Goal: Task Accomplishment & Management: Use online tool/utility

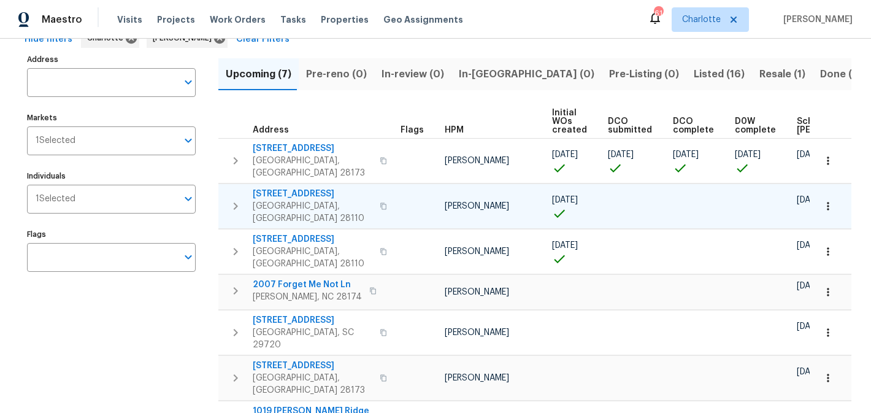
scroll to position [93, 0]
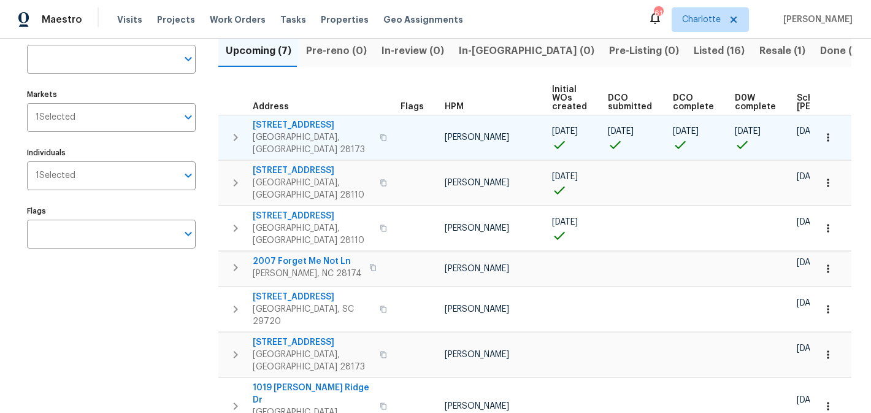
click at [288, 128] on span "431 Ranelagh Dr" at bounding box center [313, 125] width 120 height 12
click at [241, 130] on icon "button" at bounding box center [235, 137] width 15 height 15
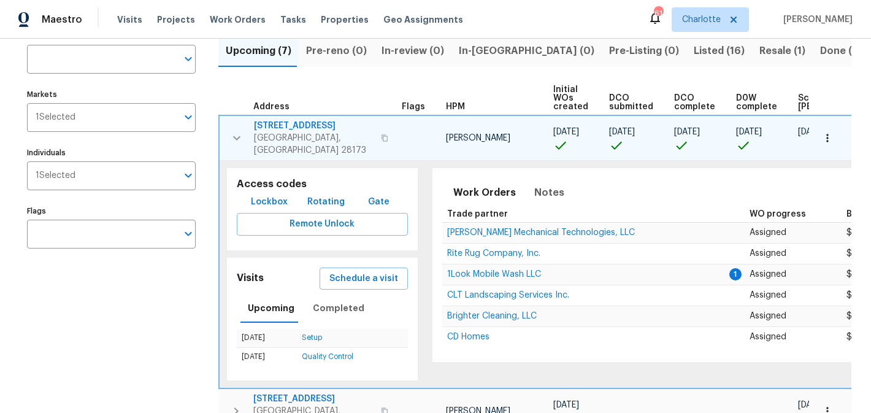
click at [264, 198] on span "Lockbox" at bounding box center [269, 201] width 37 height 15
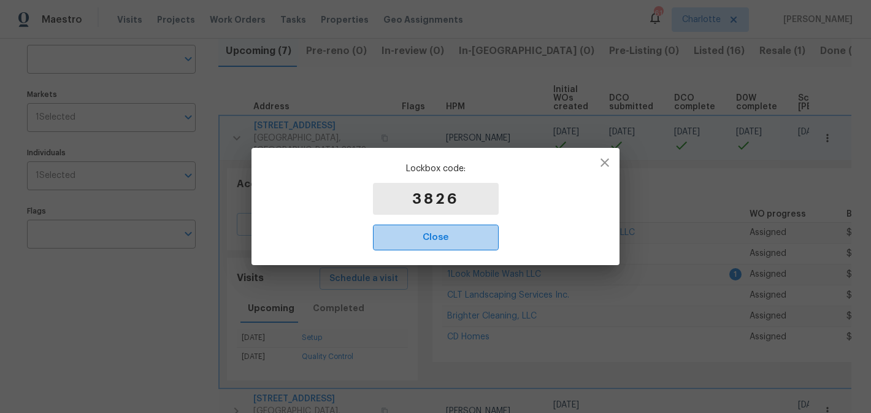
click at [440, 234] on span "Close" at bounding box center [435, 237] width 99 height 16
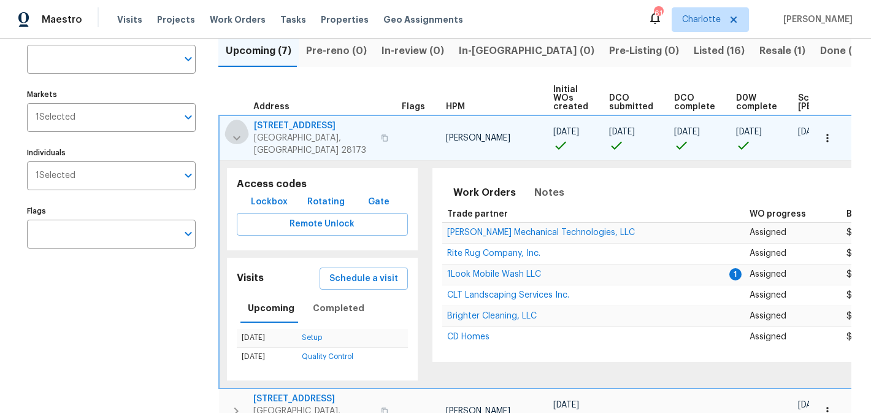
click at [230, 135] on icon "button" at bounding box center [236, 138] width 15 height 15
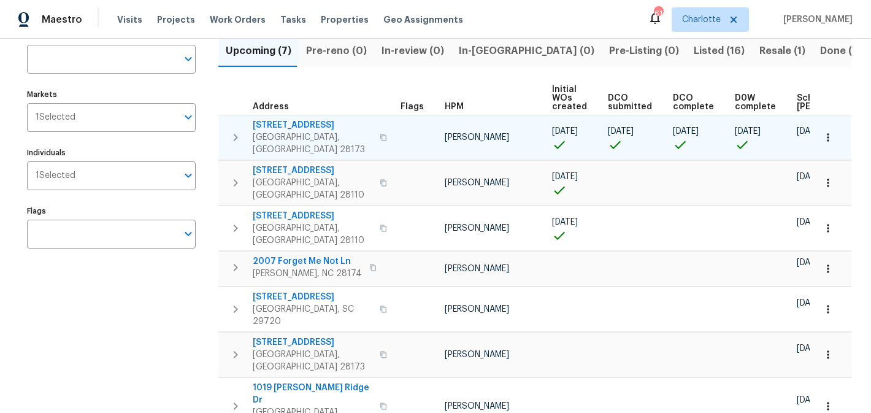
click at [273, 126] on span "431 Ranelagh Dr" at bounding box center [313, 125] width 120 height 12
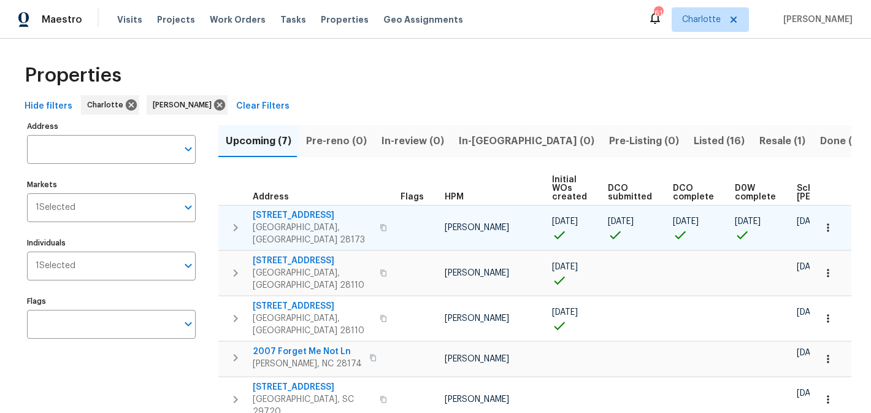
scroll to position [0, 0]
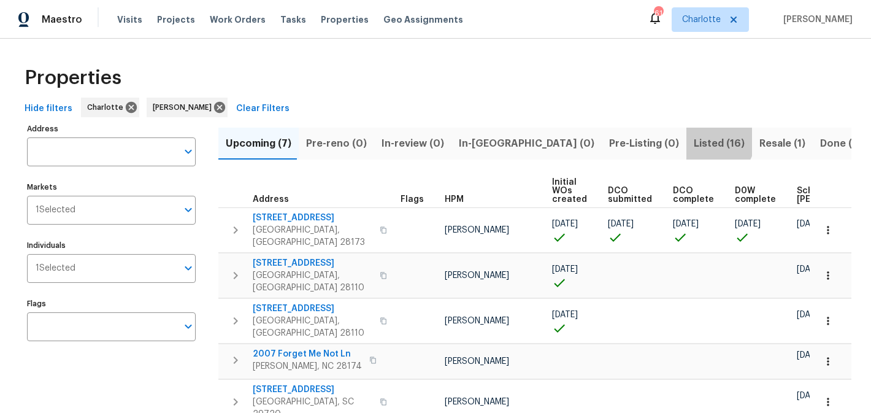
click at [693, 137] on span "Listed (16)" at bounding box center [718, 143] width 51 height 17
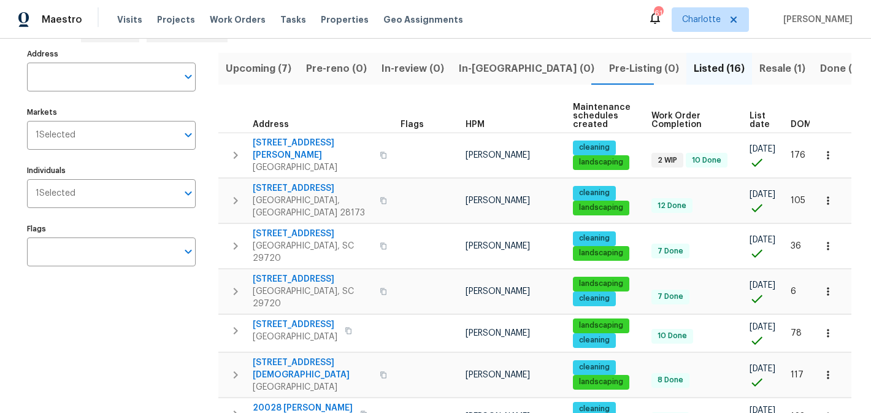
scroll to position [64, 0]
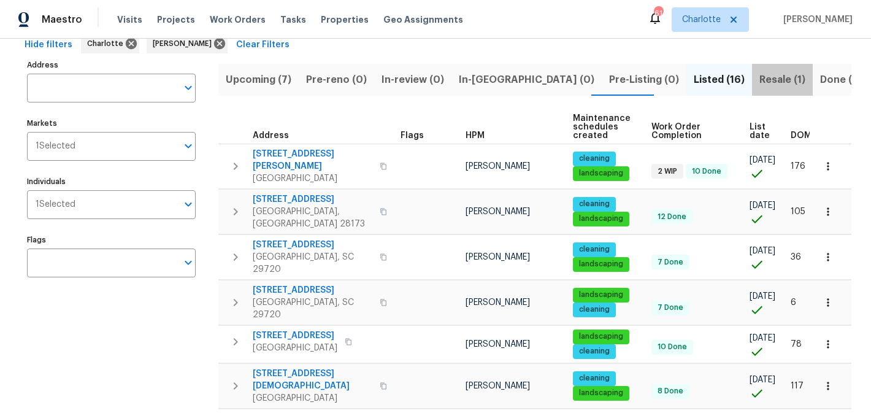
click at [759, 74] on span "Resale (1)" at bounding box center [782, 79] width 46 height 17
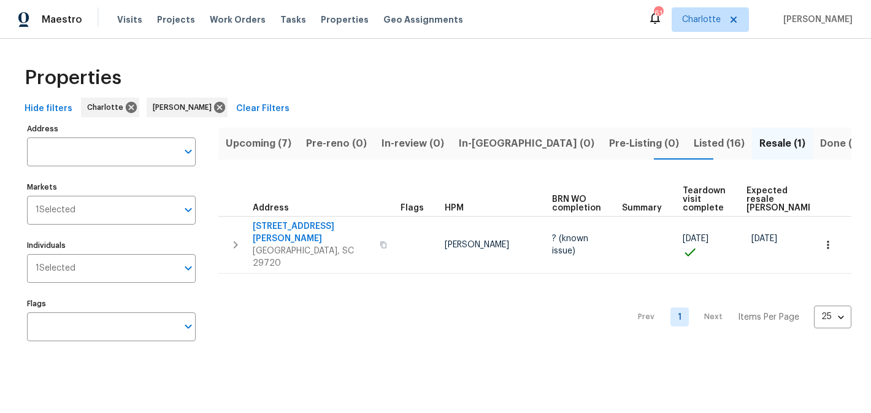
click at [686, 133] on button "Listed (16)" at bounding box center [719, 144] width 66 height 32
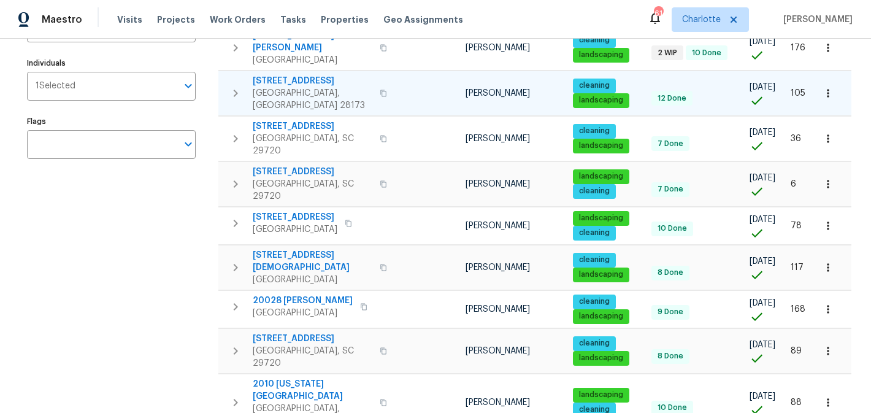
scroll to position [183, 0]
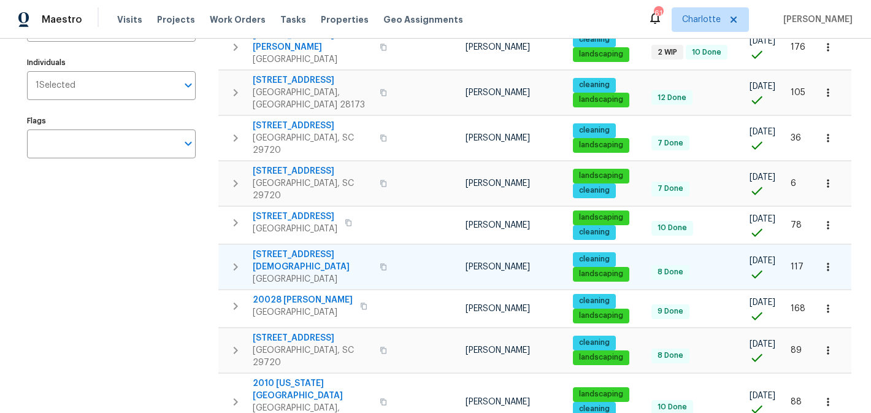
click at [321, 248] on span "7308 Pleasant Hill Church Rd" at bounding box center [313, 260] width 120 height 25
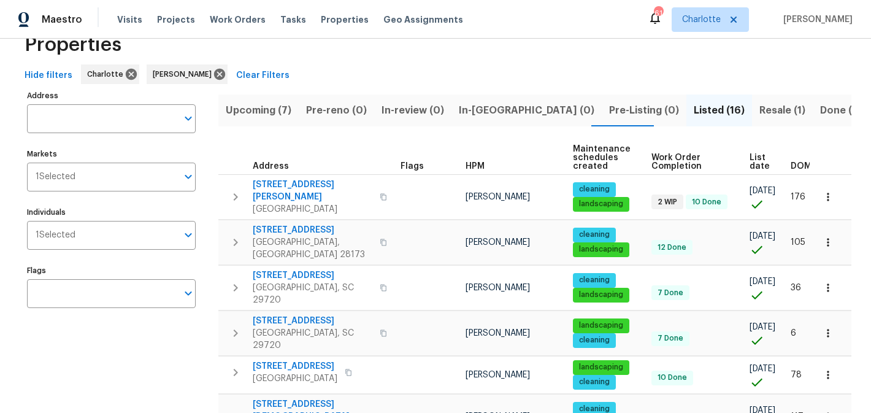
scroll to position [0, 0]
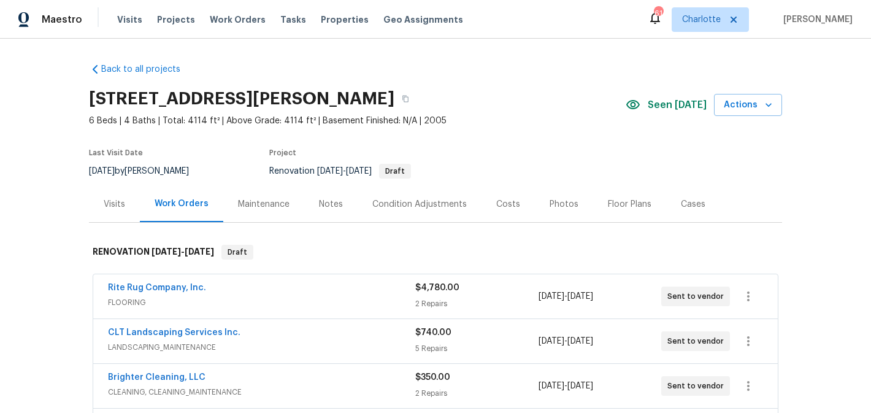
drag, startPoint x: 386, startPoint y: 99, endPoint x: 86, endPoint y: 91, distance: 299.9
click at [86, 91] on div "Back to all projects 431 Ranelagh Dr, Waxhaw, NC 28173 6 Beds | 4 Baths | Total…" at bounding box center [435, 226] width 871 height 374
copy h2 "[STREET_ADDRESS][PERSON_NAME]"
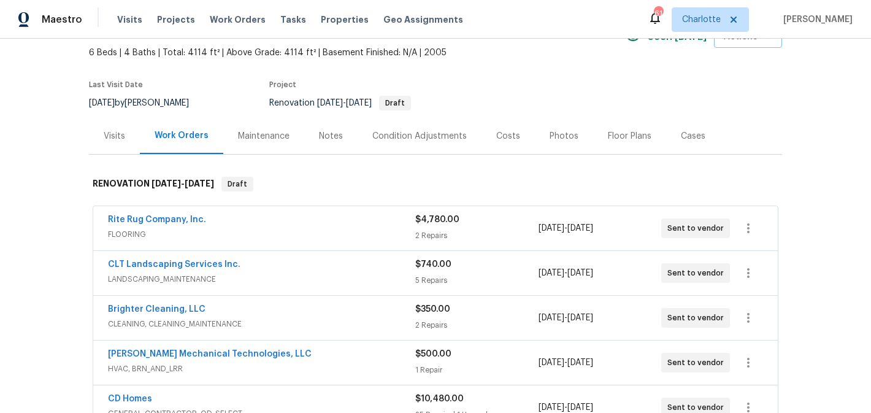
scroll to position [67, 0]
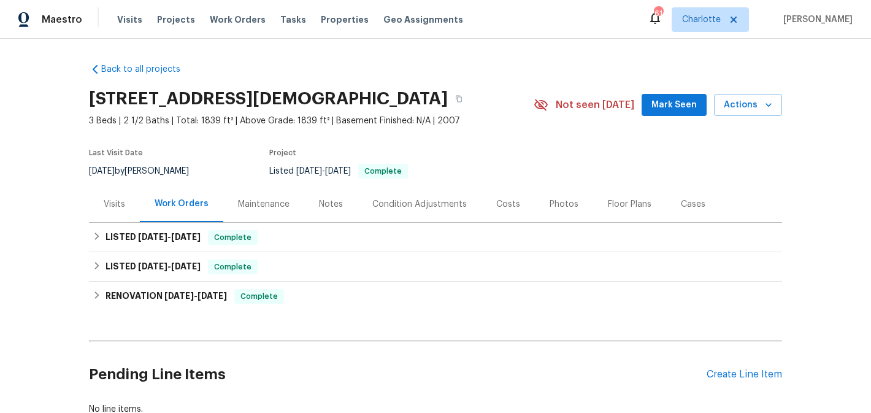
click at [549, 203] on div "Photos" at bounding box center [563, 204] width 29 height 12
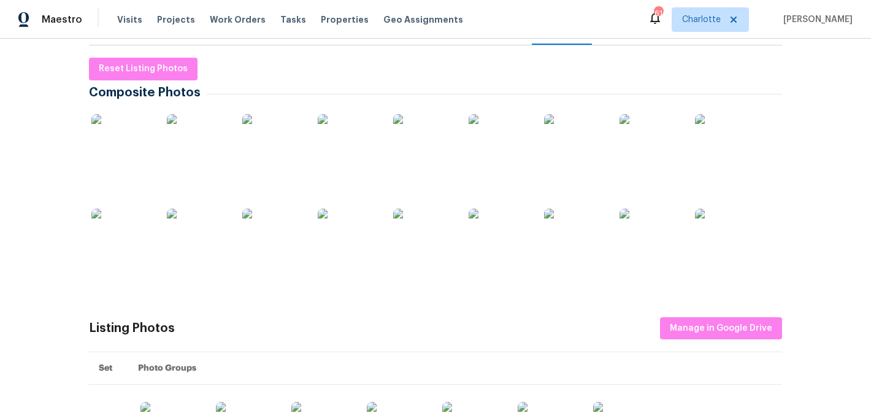
scroll to position [176, 0]
click at [715, 139] on img at bounding box center [725, 145] width 61 height 61
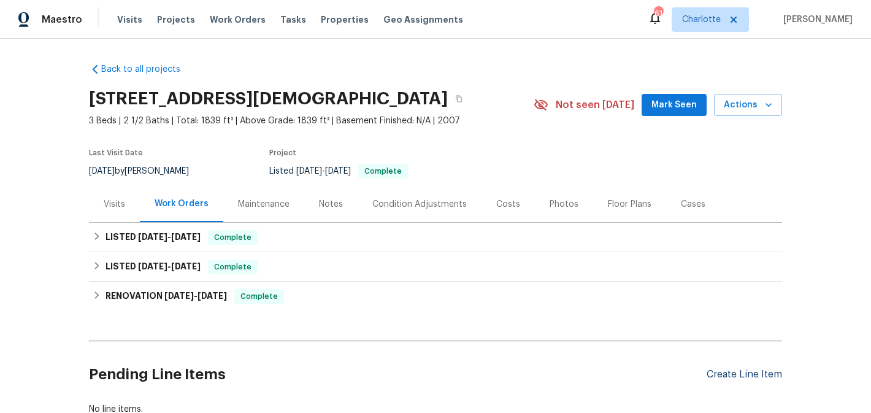
click at [735, 376] on div "Create Line Item" at bounding box center [743, 374] width 75 height 12
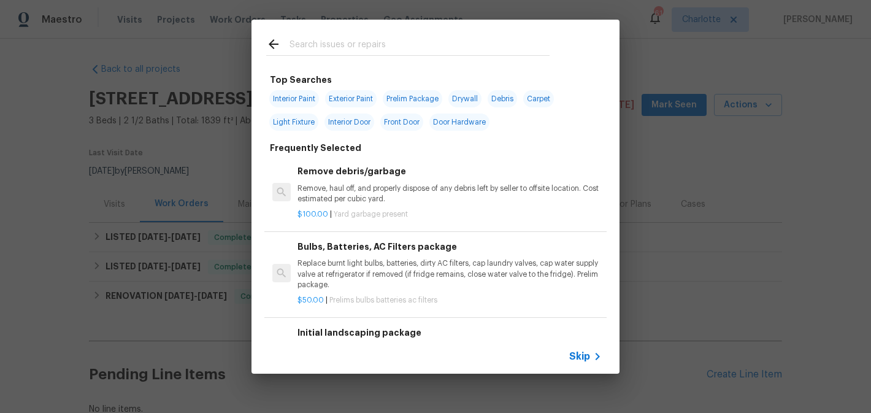
click at [296, 98] on span "Interior Paint" at bounding box center [294, 98] width 50 height 17
type input "Interior Paint"
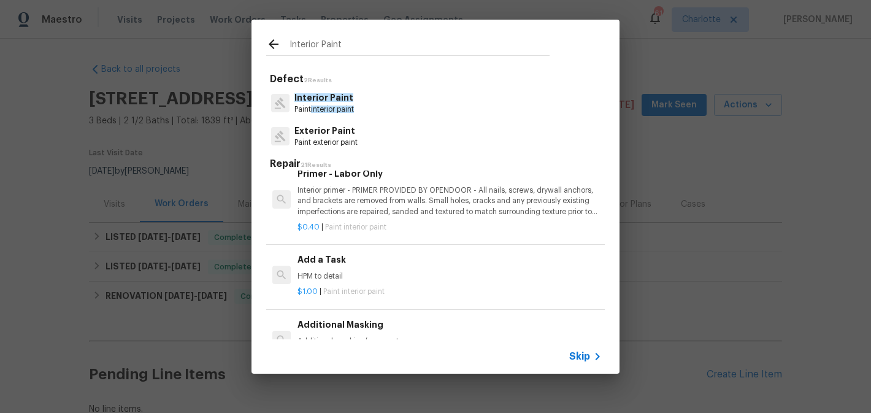
scroll to position [339, 0]
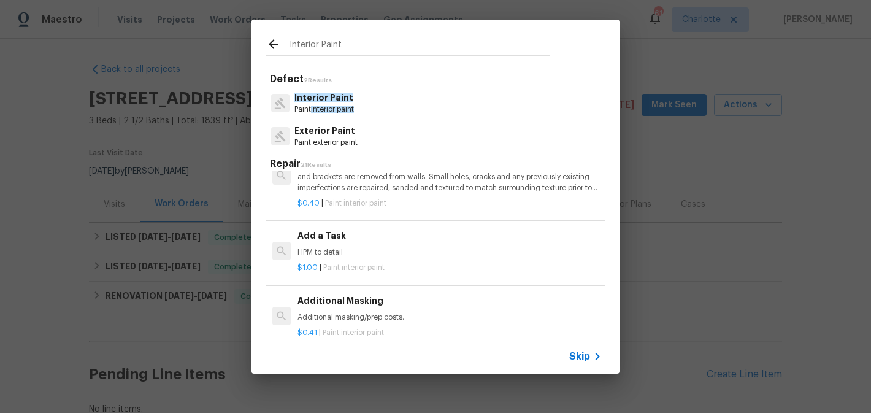
click at [395, 254] on p "HPM to detail" at bounding box center [449, 252] width 304 height 10
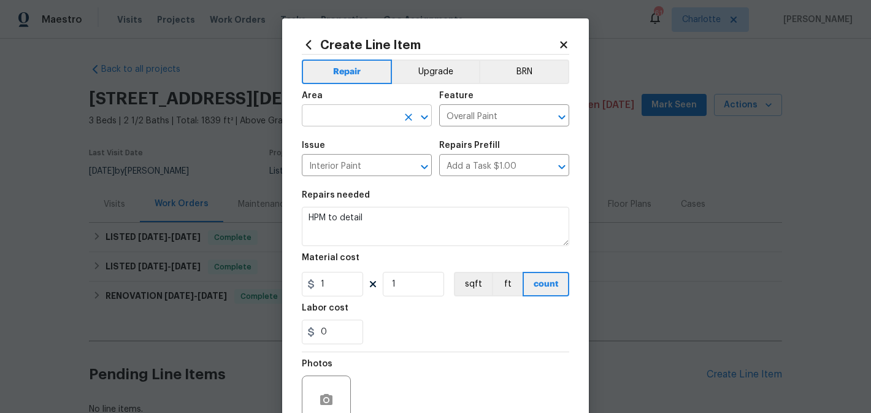
click at [373, 115] on input "text" at bounding box center [350, 116] width 96 height 19
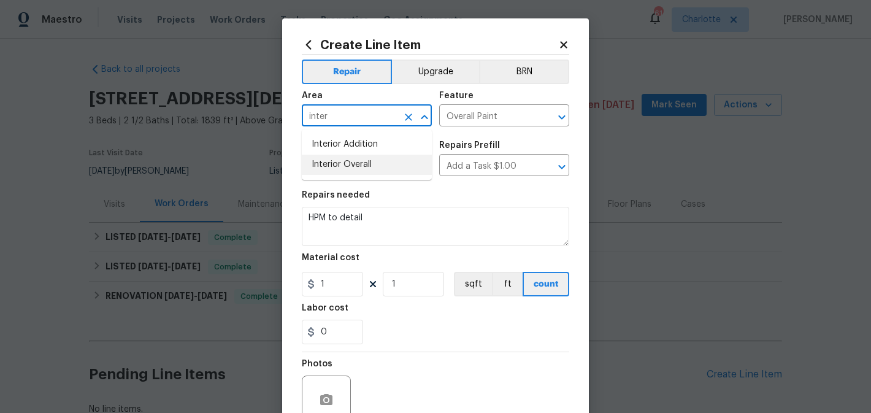
click at [357, 161] on li "Interior Overall" at bounding box center [367, 165] width 130 height 20
type input "Interior Overall"
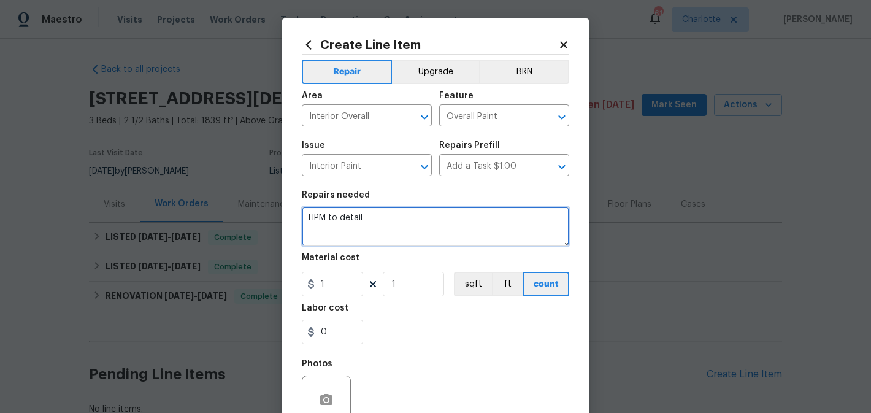
drag, startPoint x: 381, startPoint y: 218, endPoint x: 297, endPoint y: 214, distance: 84.1
click at [297, 214] on div "Create Line Item Repair Upgrade BRN Area Interior Overall ​ Feature Overall Pai…" at bounding box center [435, 263] width 307 height 491
paste textarea "Half bath has some sort of foam caulking around the vanity that looks very bad.…"
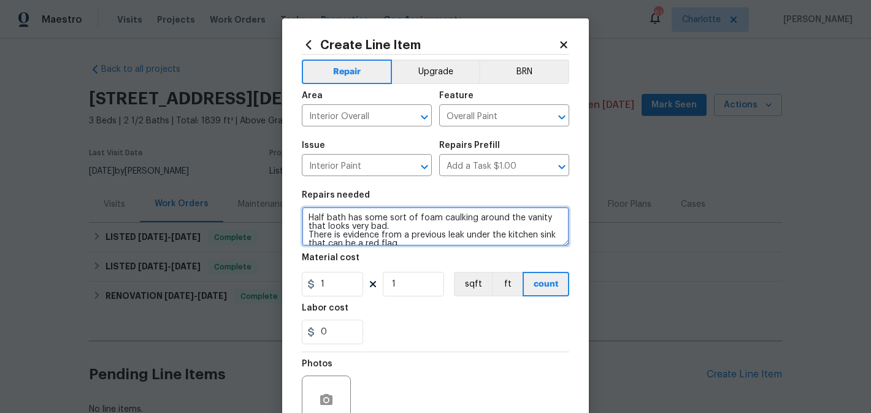
scroll to position [2, 0]
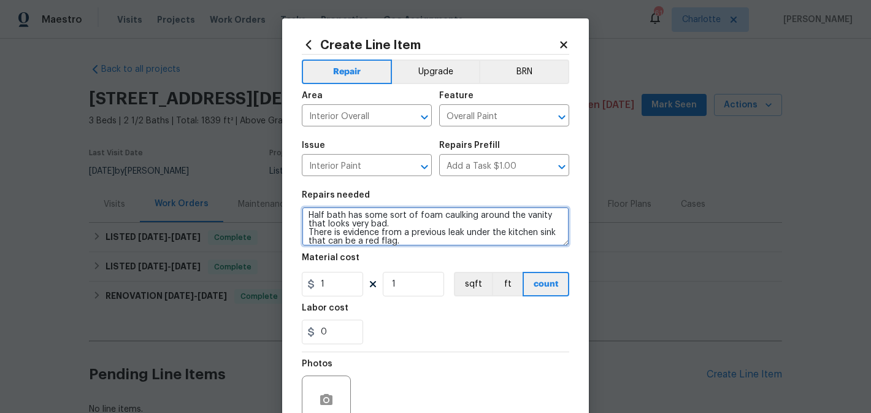
click at [309, 214] on textarea "Half bath has some sort of foam caulking around the vanity that looks very bad.…" at bounding box center [435, 226] width 267 height 39
click at [308, 235] on textarea "1.Half bath has some sort of foam caulking around the vanity that looks very ba…" at bounding box center [435, 226] width 267 height 39
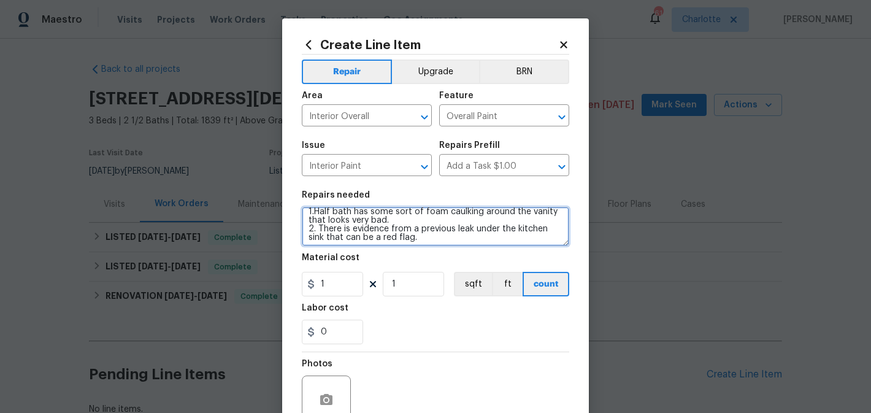
click at [441, 220] on textarea "1.Half bath has some sort of foam caulking around the vanity that looks very ba…" at bounding box center [435, 226] width 267 height 39
click at [434, 243] on textarea "1.Half bath has some sort of foam caulking around the vanity that looks very ba…" at bounding box center [435, 226] width 267 height 39
type textarea "1.Half bath has some sort of foam caulking around the vanity that looks very ba…"
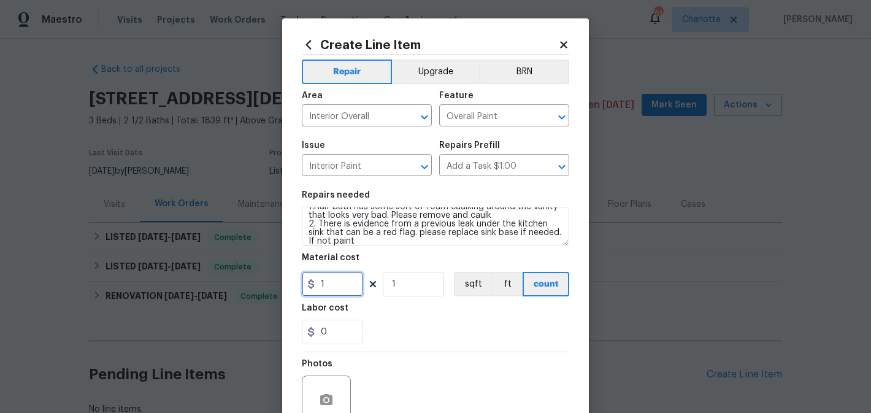
click at [345, 284] on input "1" at bounding box center [332, 284] width 61 height 25
type input "200"
click at [412, 284] on input "1" at bounding box center [413, 284] width 61 height 25
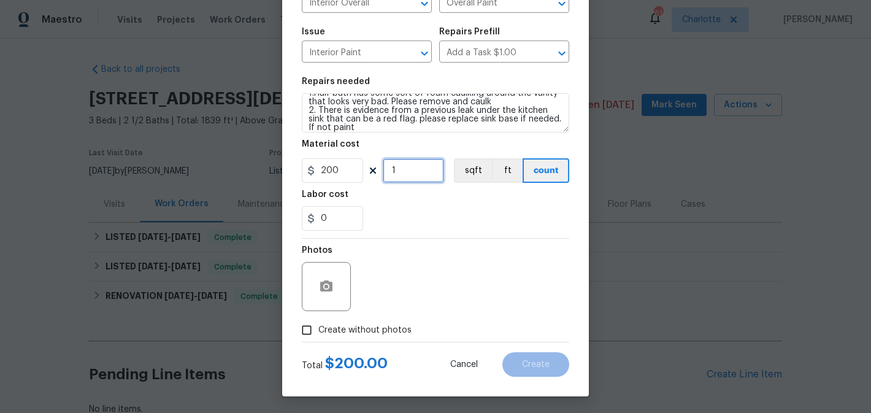
scroll to position [116, 0]
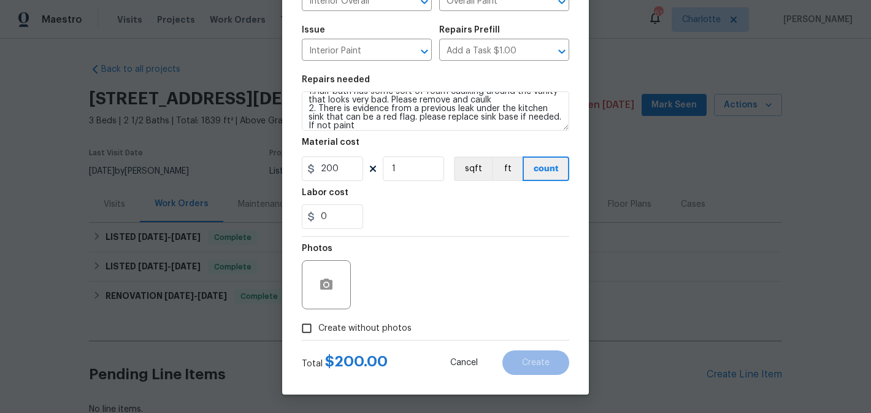
click at [360, 327] on span "Create without photos" at bounding box center [364, 328] width 93 height 13
click at [318, 327] on input "Create without photos" at bounding box center [306, 327] width 23 height 23
checkbox input "true"
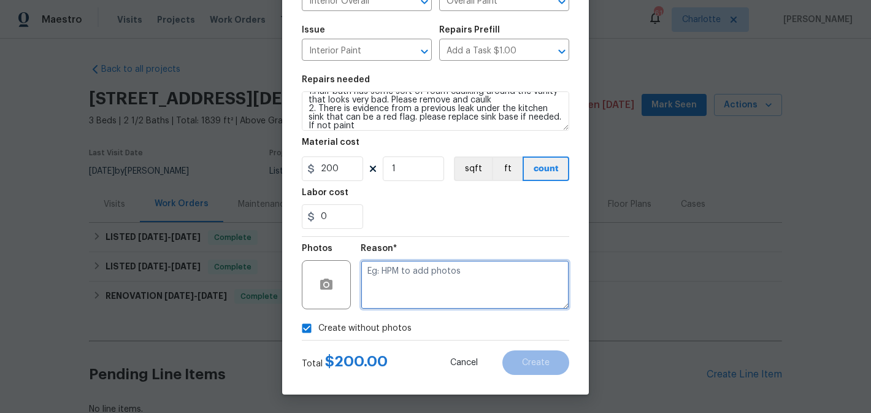
click at [418, 280] on textarea at bounding box center [465, 284] width 208 height 49
type textarea "edit"
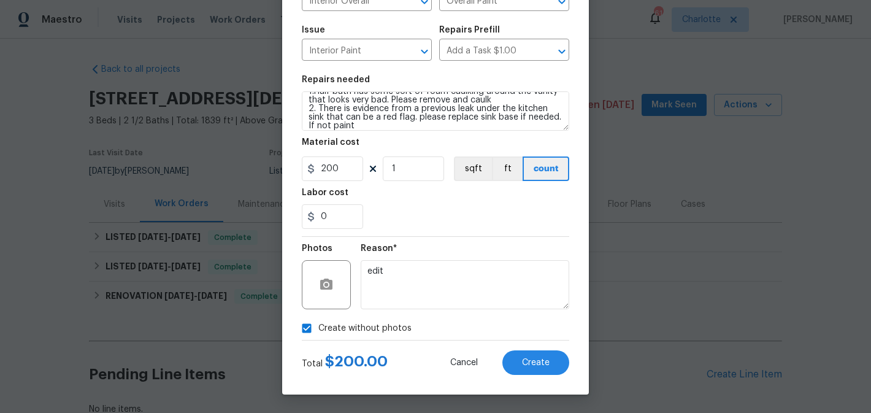
click at [445, 237] on div "Reason* edit" at bounding box center [465, 277] width 208 height 80
click at [529, 361] on span "Create" at bounding box center [536, 362] width 28 height 9
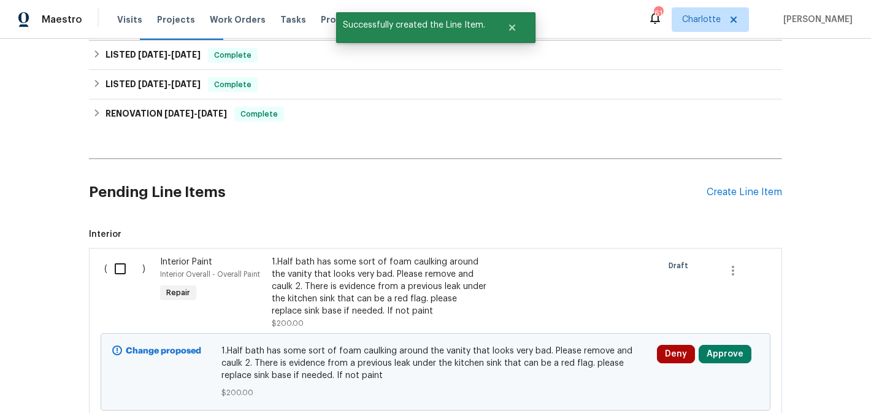
scroll to position [193, 0]
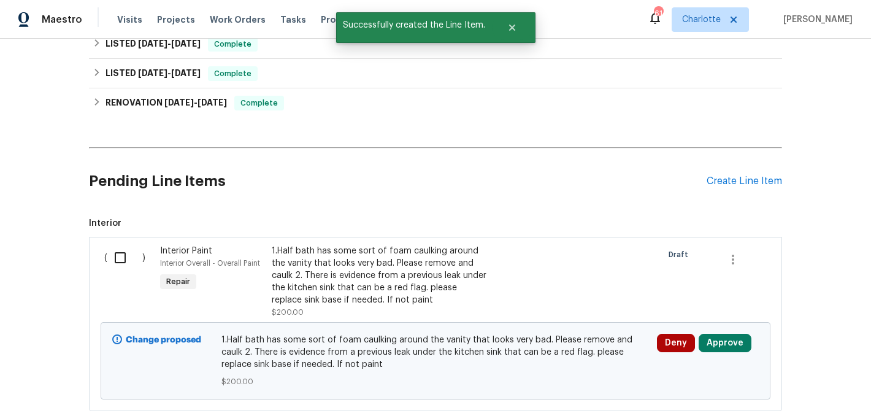
click at [116, 261] on input "checkbox" at bounding box center [124, 258] width 35 height 26
checkbox input "true"
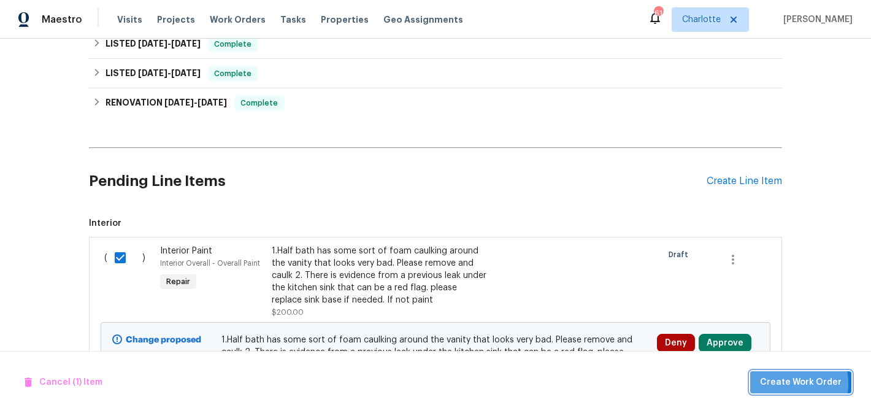
click at [774, 383] on span "Create Work Order" at bounding box center [801, 382] width 82 height 15
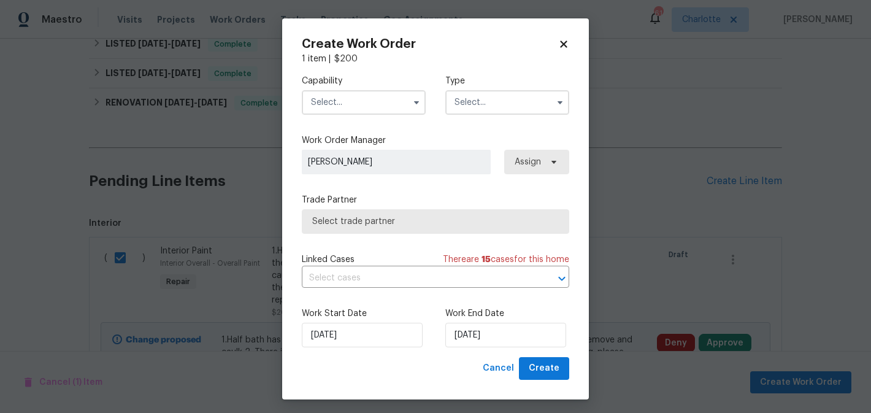
click at [369, 108] on input "text" at bounding box center [364, 102] width 124 height 25
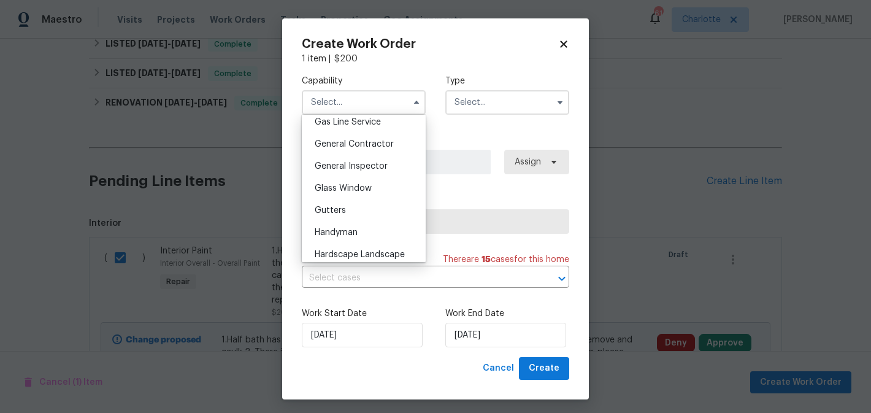
scroll to position [601, 0]
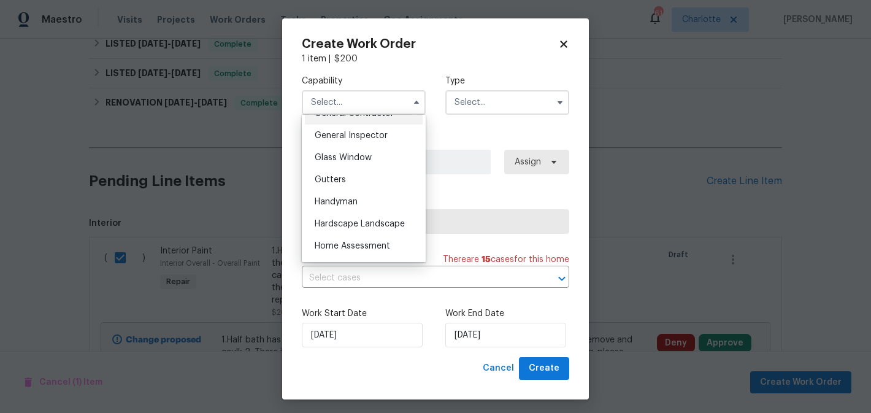
click at [372, 121] on div "General Contractor" at bounding box center [364, 113] width 118 height 22
type input "General Contractor"
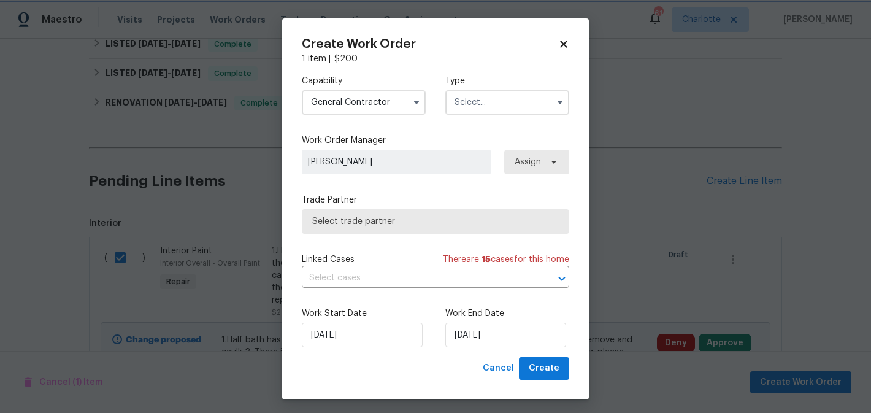
scroll to position [564, 0]
click at [481, 102] on input "text" at bounding box center [507, 102] width 124 height 25
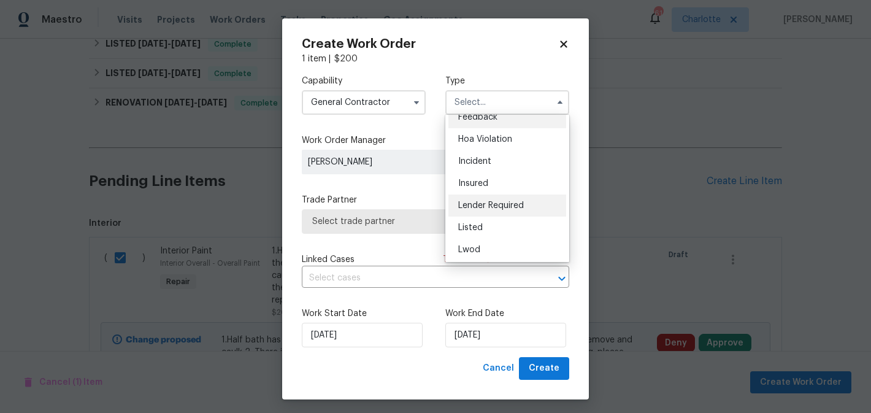
scroll to position [13, 0]
click at [506, 225] on div "Listed" at bounding box center [507, 226] width 118 height 22
type input "Listed"
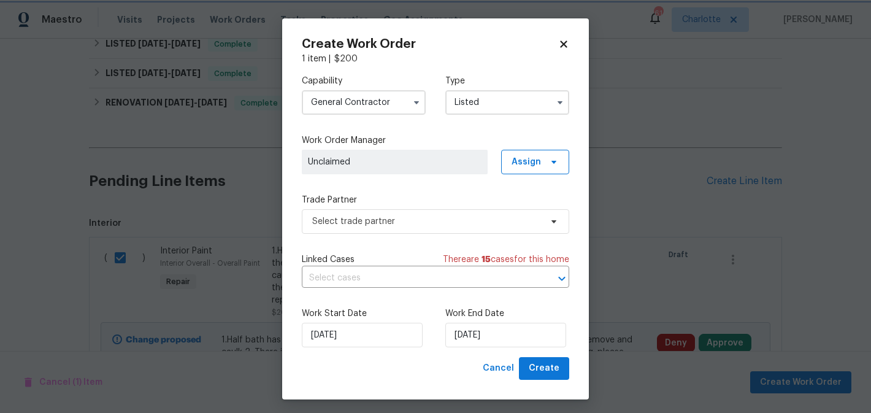
scroll to position [0, 0]
click at [545, 154] on span "Assign" at bounding box center [535, 162] width 68 height 25
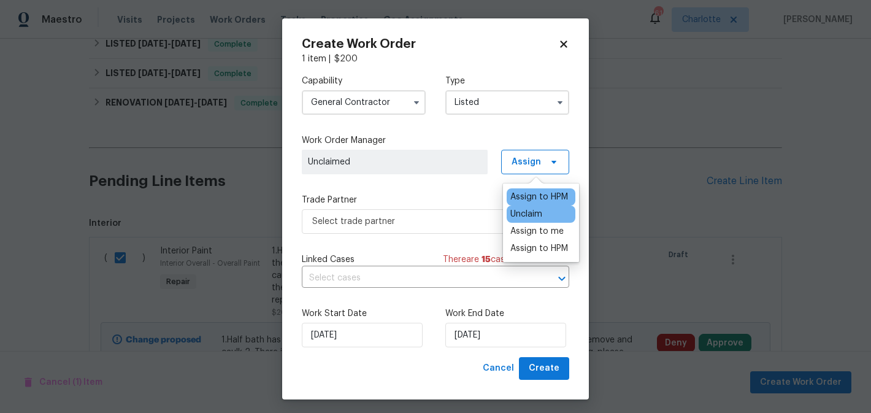
click at [541, 191] on div "Assign to HPM" at bounding box center [539, 197] width 58 height 12
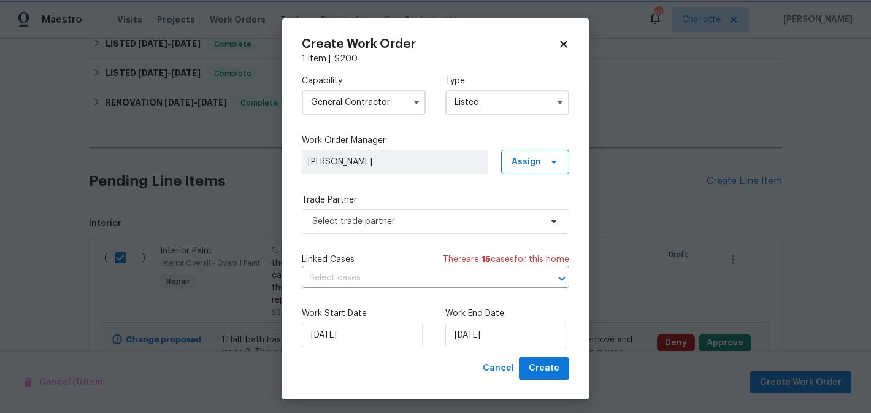
click at [497, 130] on div "Capability General Contractor Type Listed Work Order Manager Matthew Barnhart A…" at bounding box center [435, 211] width 267 height 292
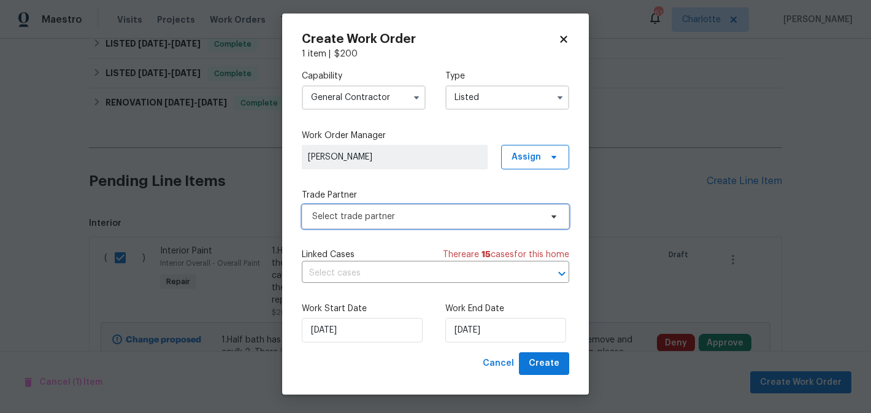
click at [430, 222] on span "Select trade partner" at bounding box center [426, 216] width 229 height 12
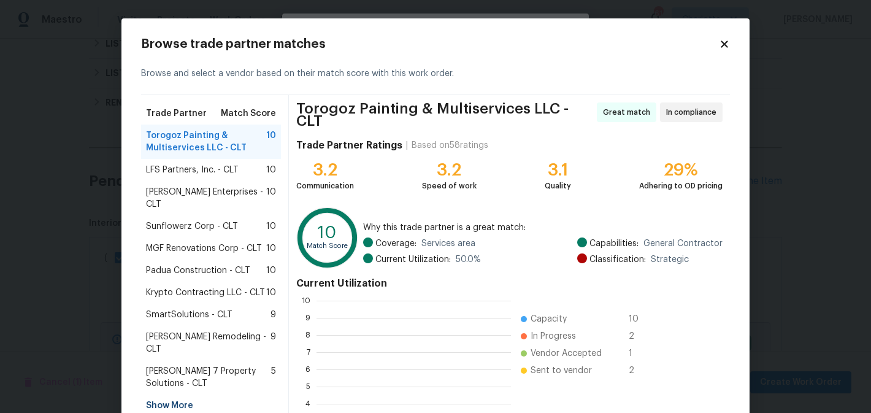
scroll to position [172, 194]
click at [231, 286] on span "Krypto Contracting LLC - CLT" at bounding box center [205, 292] width 119 height 12
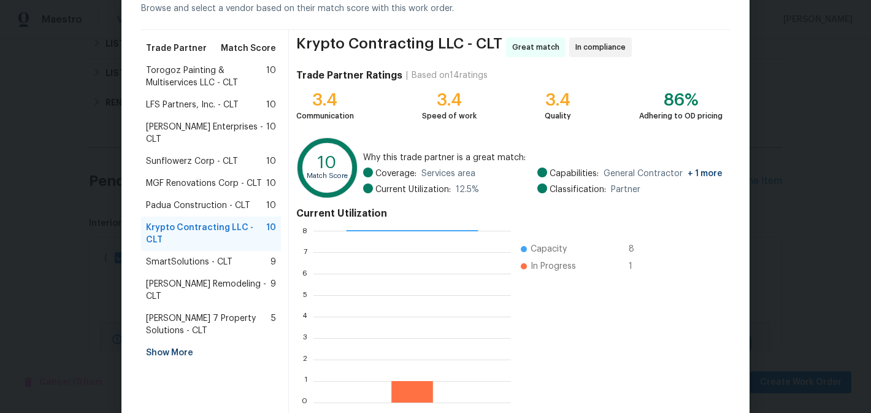
scroll to position [128, 0]
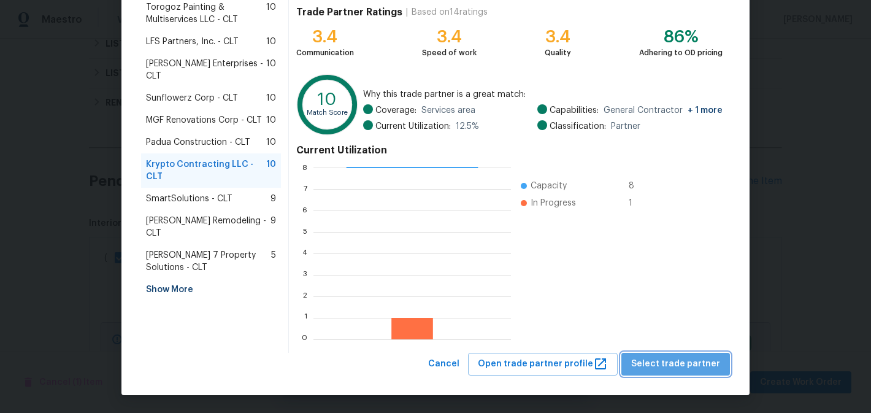
click at [682, 355] on button "Select trade partner" at bounding box center [675, 364] width 109 height 23
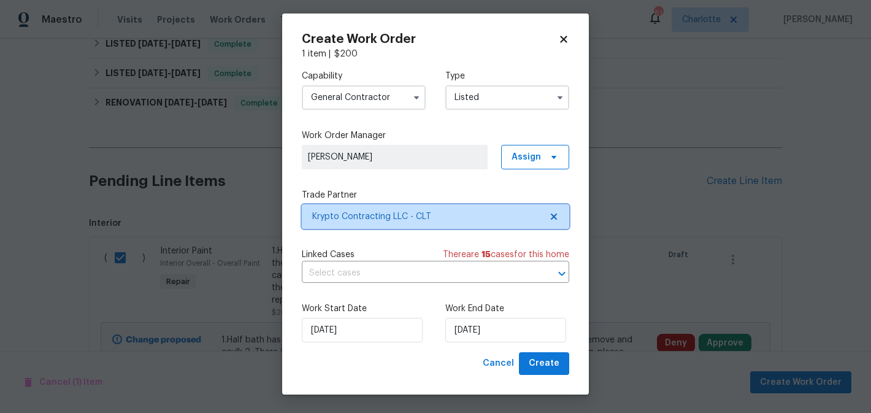
scroll to position [0, 0]
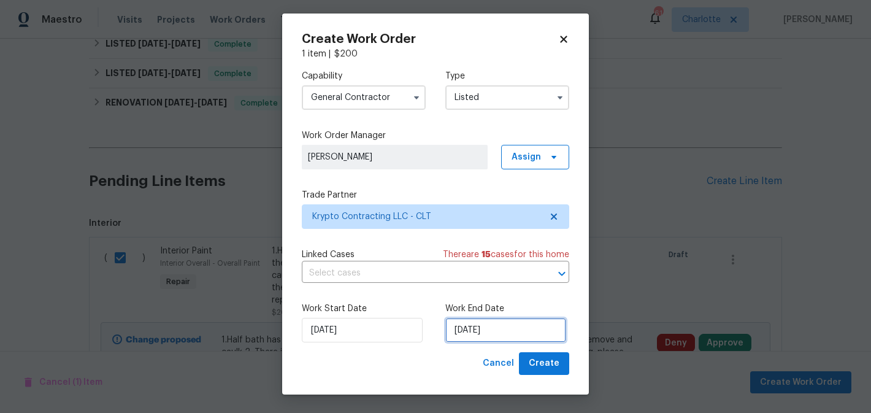
click at [503, 330] on input "9/9/2025" at bounding box center [505, 330] width 121 height 25
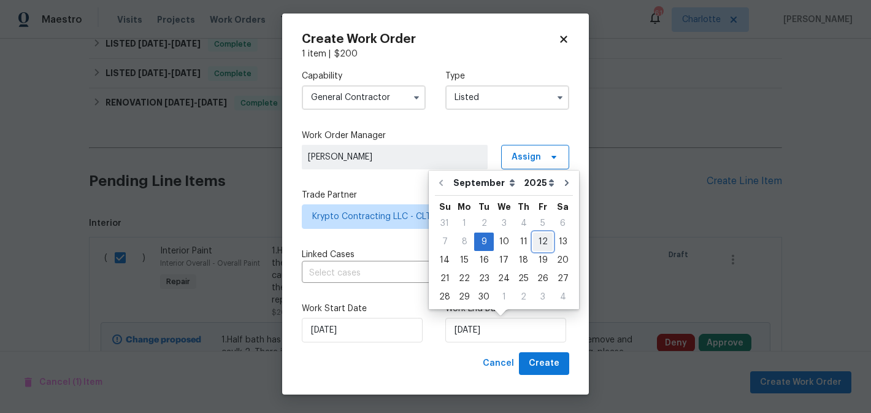
click at [533, 242] on div "12" at bounding box center [543, 241] width 20 height 17
type input "9/12/2025"
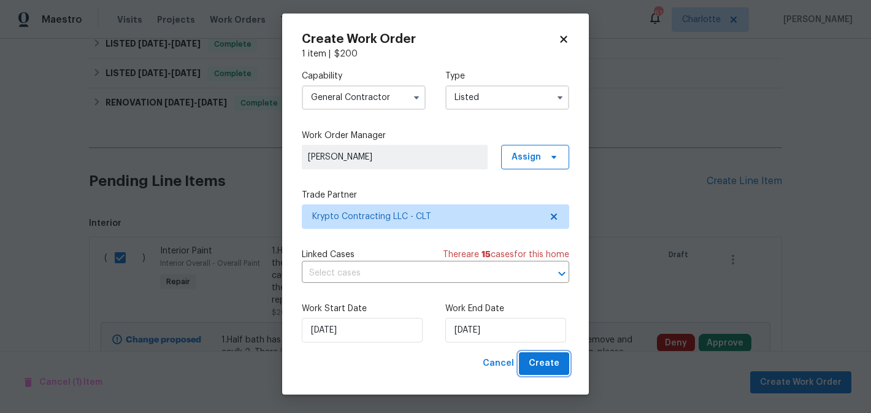
click at [548, 364] on span "Create" at bounding box center [544, 363] width 31 height 15
checkbox input "false"
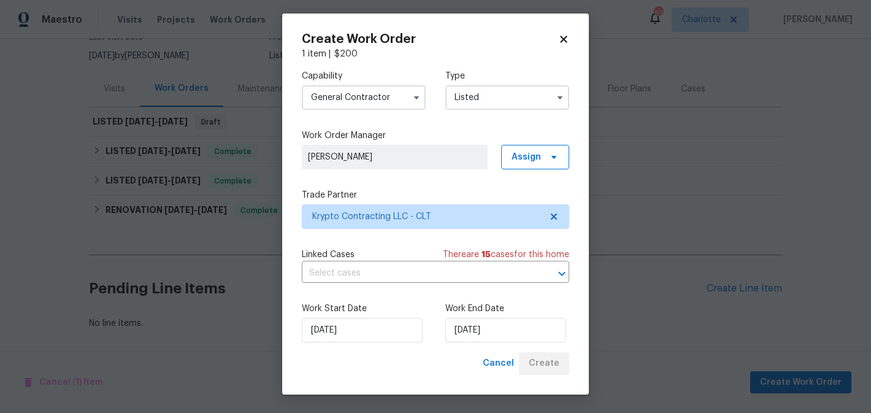
scroll to position [115, 0]
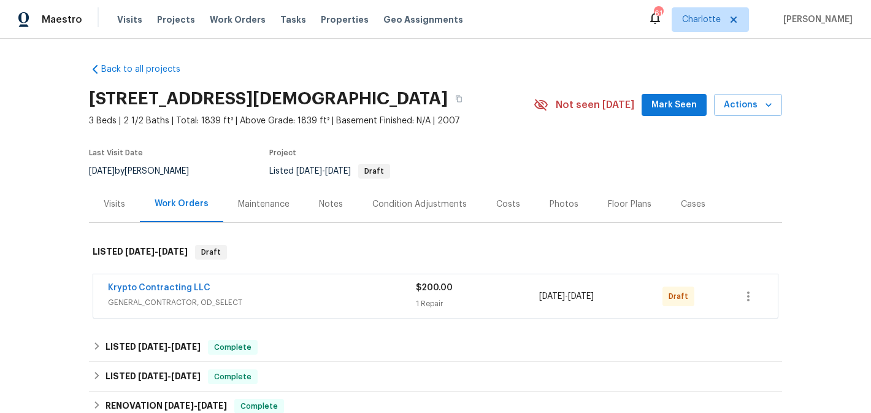
click at [673, 112] on button "Mark Seen" at bounding box center [673, 105] width 65 height 23
click at [757, 286] on button "button" at bounding box center [747, 295] width 29 height 29
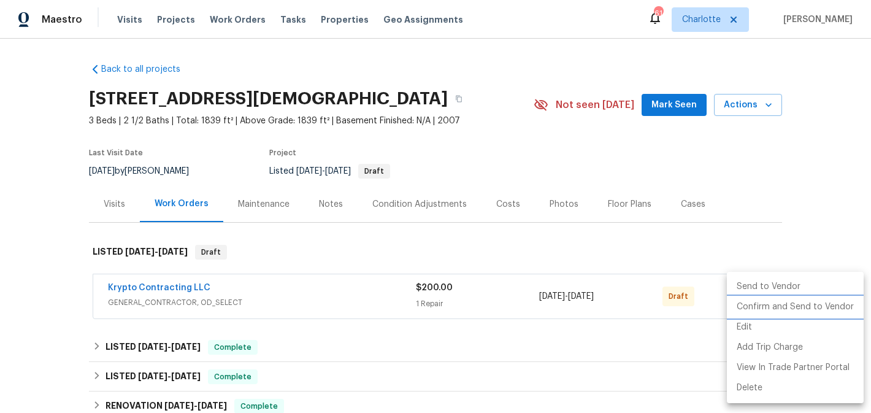
click at [751, 303] on li "Confirm and Send to Vendor" at bounding box center [795, 307] width 137 height 20
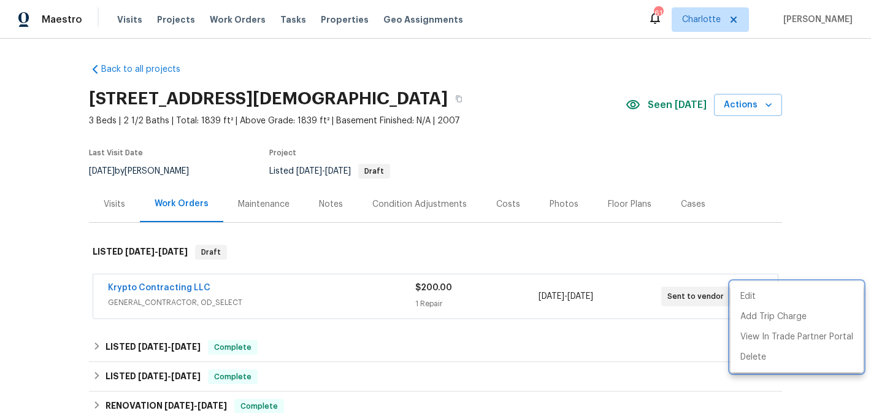
click at [391, 253] on div at bounding box center [435, 206] width 871 height 413
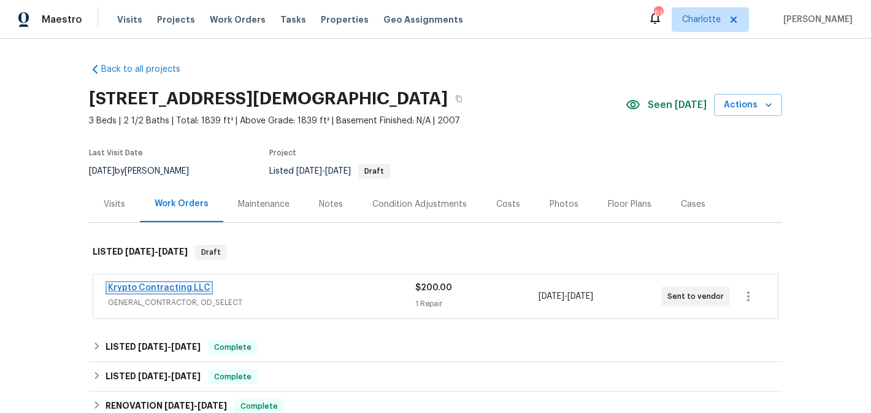
click at [163, 288] on link "Krypto Contracting LLC" at bounding box center [159, 287] width 102 height 9
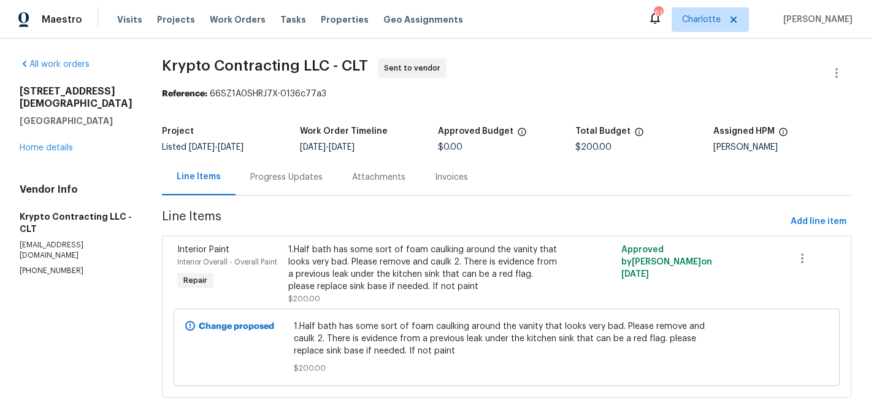
click at [269, 175] on div "Progress Updates" at bounding box center [286, 177] width 72 height 12
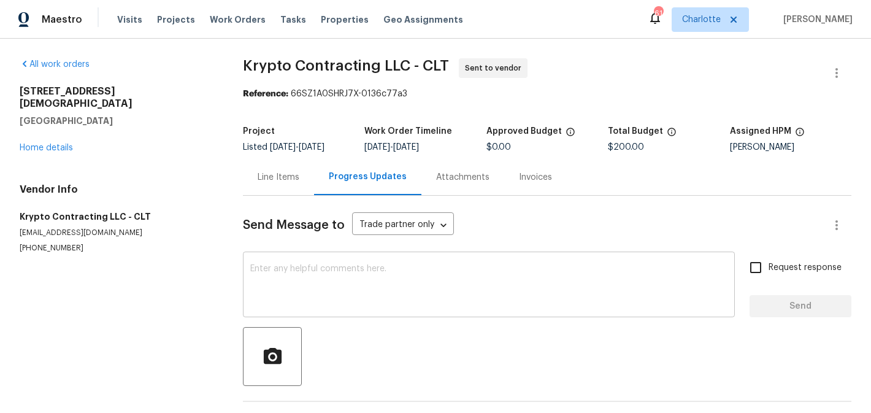
click at [300, 289] on textarea at bounding box center [488, 285] width 477 height 43
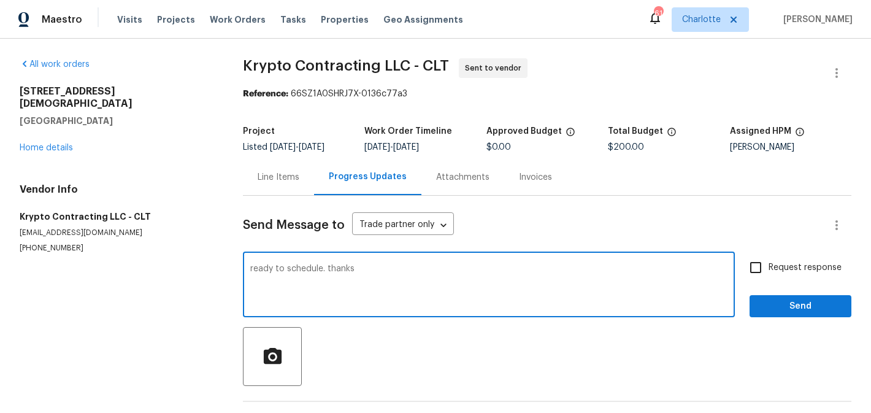
type textarea "ready to schedule. thanks"
click at [774, 267] on span "Request response" at bounding box center [804, 267] width 73 height 13
click at [768, 267] on input "Request response" at bounding box center [755, 267] width 26 height 26
checkbox input "true"
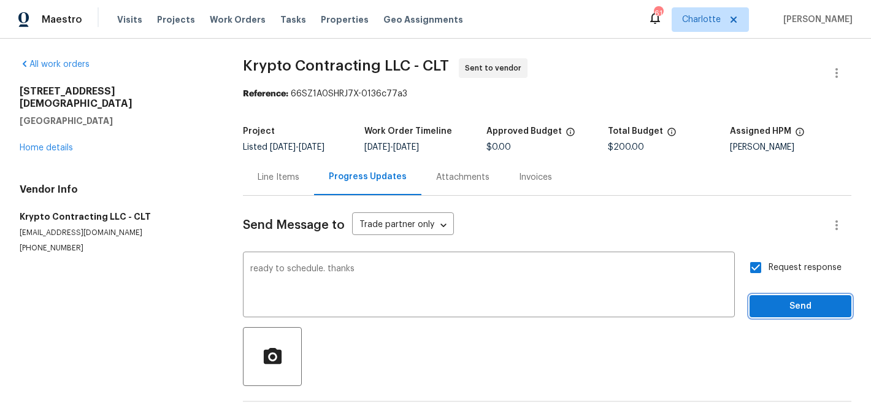
click at [785, 307] on span "Send" at bounding box center [800, 306] width 82 height 15
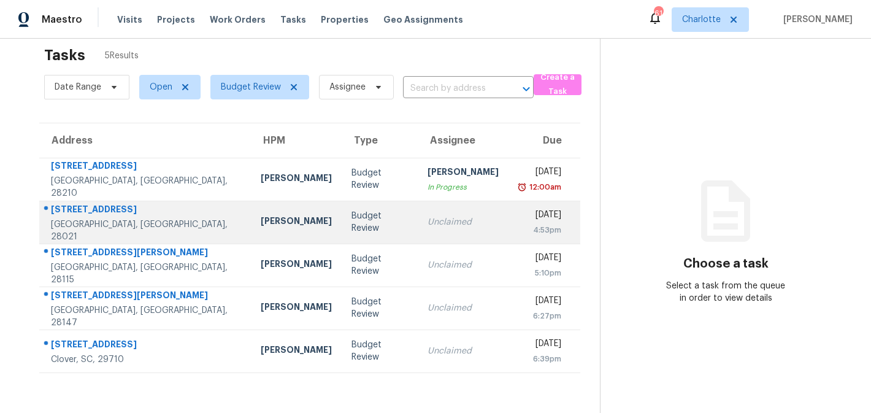
scroll to position [39, 0]
